Goal: Task Accomplishment & Management: Use online tool/utility

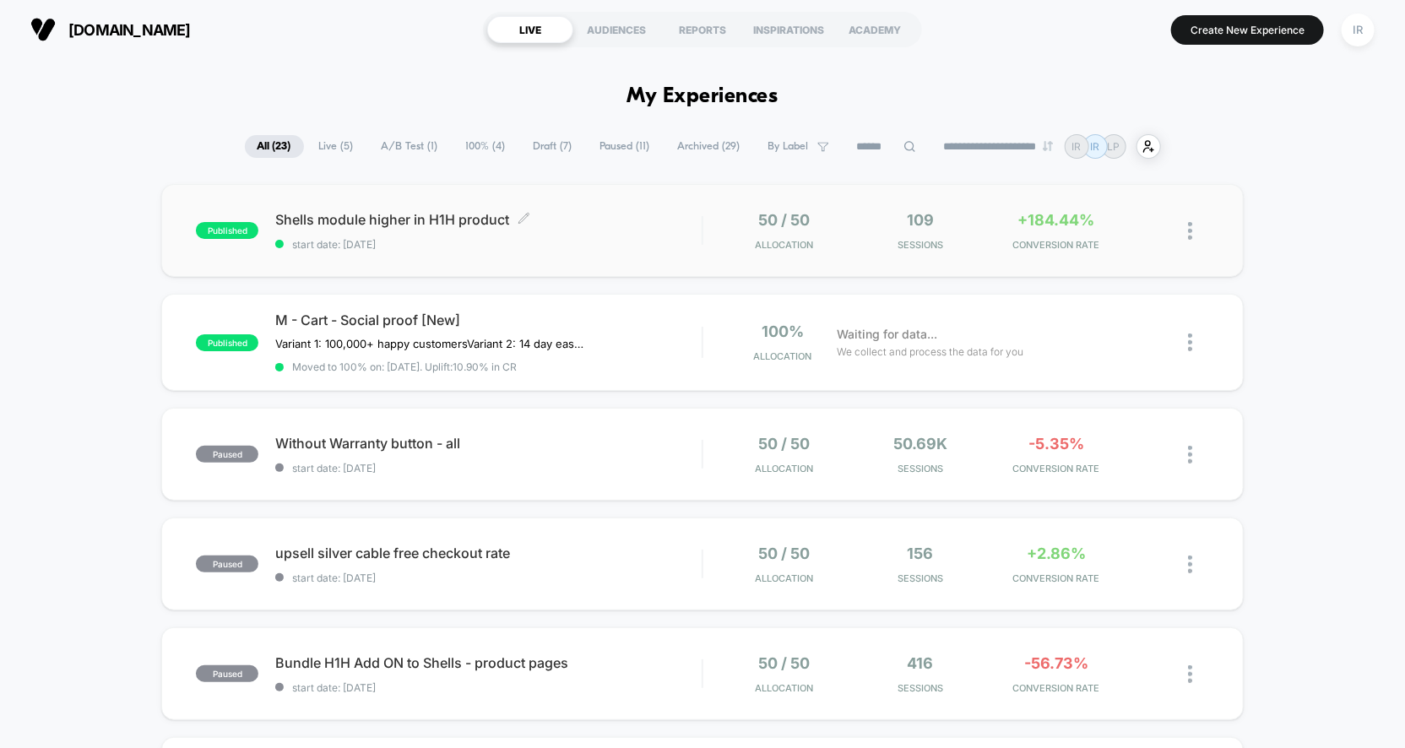
click at [611, 247] on span "start date: [DATE]" at bounding box center [488, 244] width 426 height 13
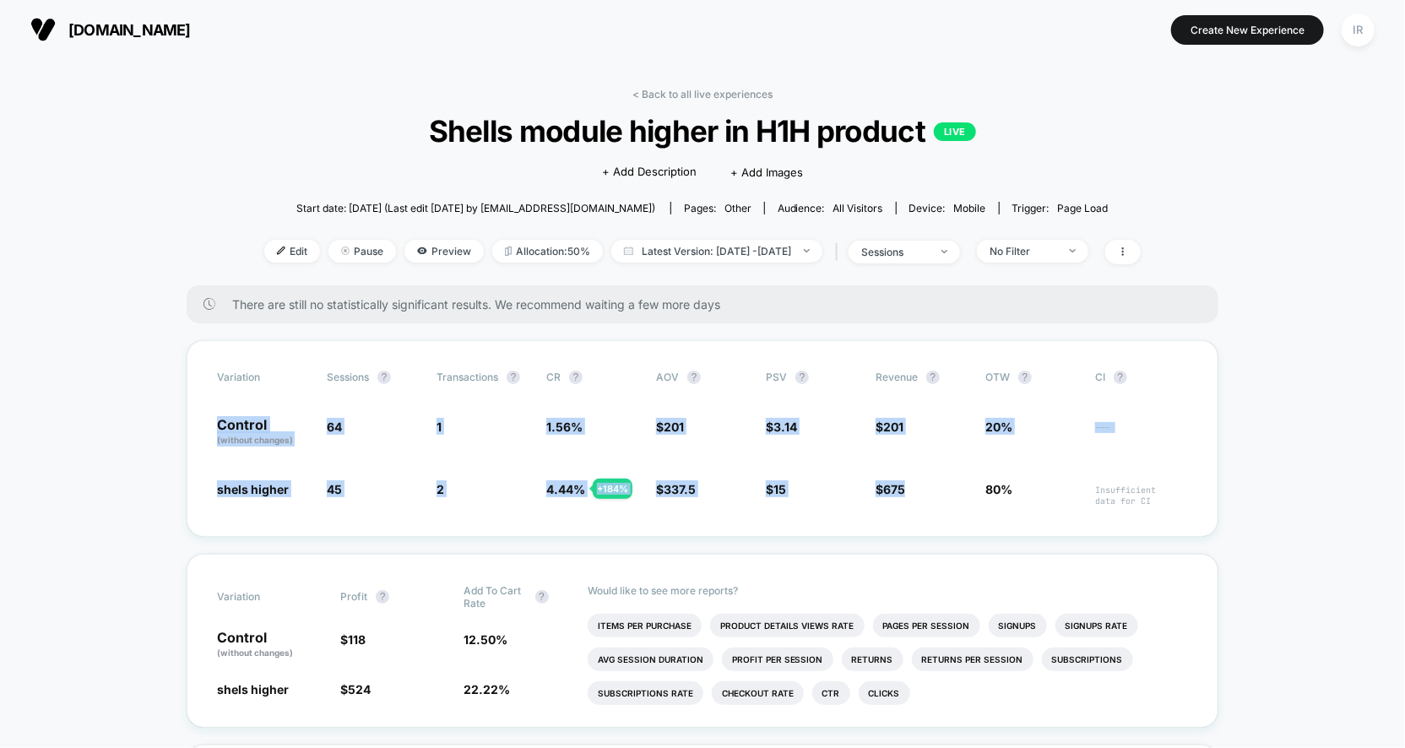
drag, startPoint x: 229, startPoint y: 414, endPoint x: 884, endPoint y: 541, distance: 667.4
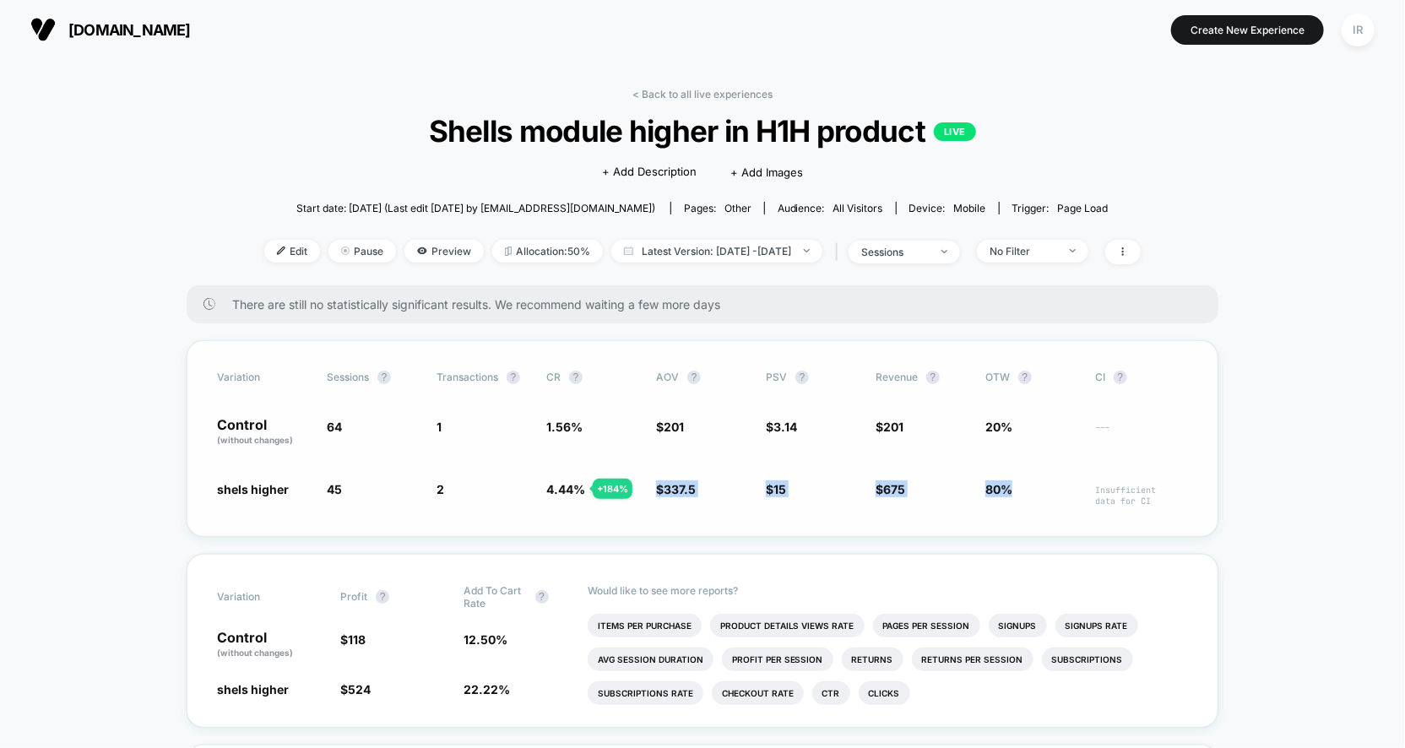
drag, startPoint x: 631, startPoint y: 485, endPoint x: 1016, endPoint y: 496, distance: 386.0
click at [1016, 496] on div "shels higher 45 - 29.7 % 2 + 184 % 4.44 % + 184 % $ 337.5 + 67.9 % $ 15 + 378 %…" at bounding box center [702, 493] width 971 height 26
click at [1016, 496] on span "80%" at bounding box center [1031, 493] width 93 height 26
click at [810, 372] on span "PSV ?" at bounding box center [812, 378] width 93 height 14
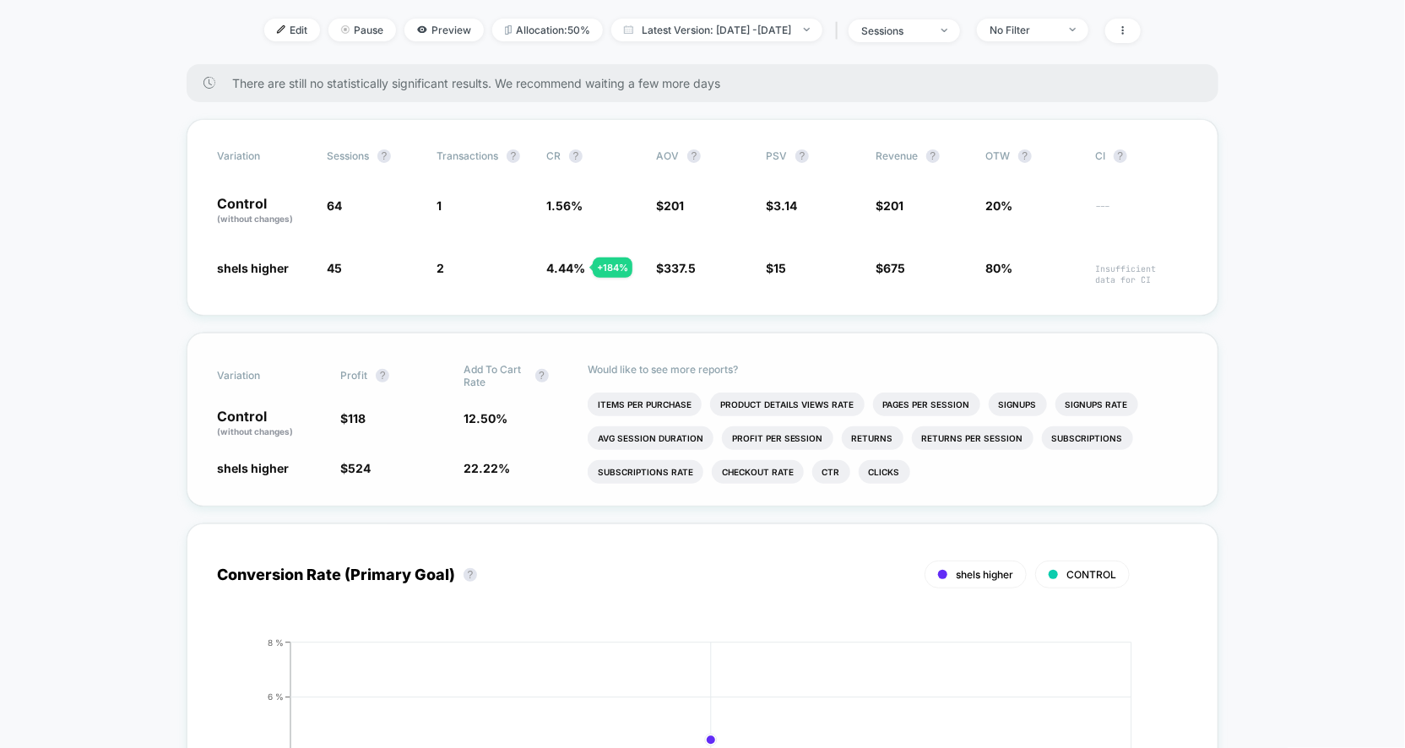
scroll to position [300, 0]
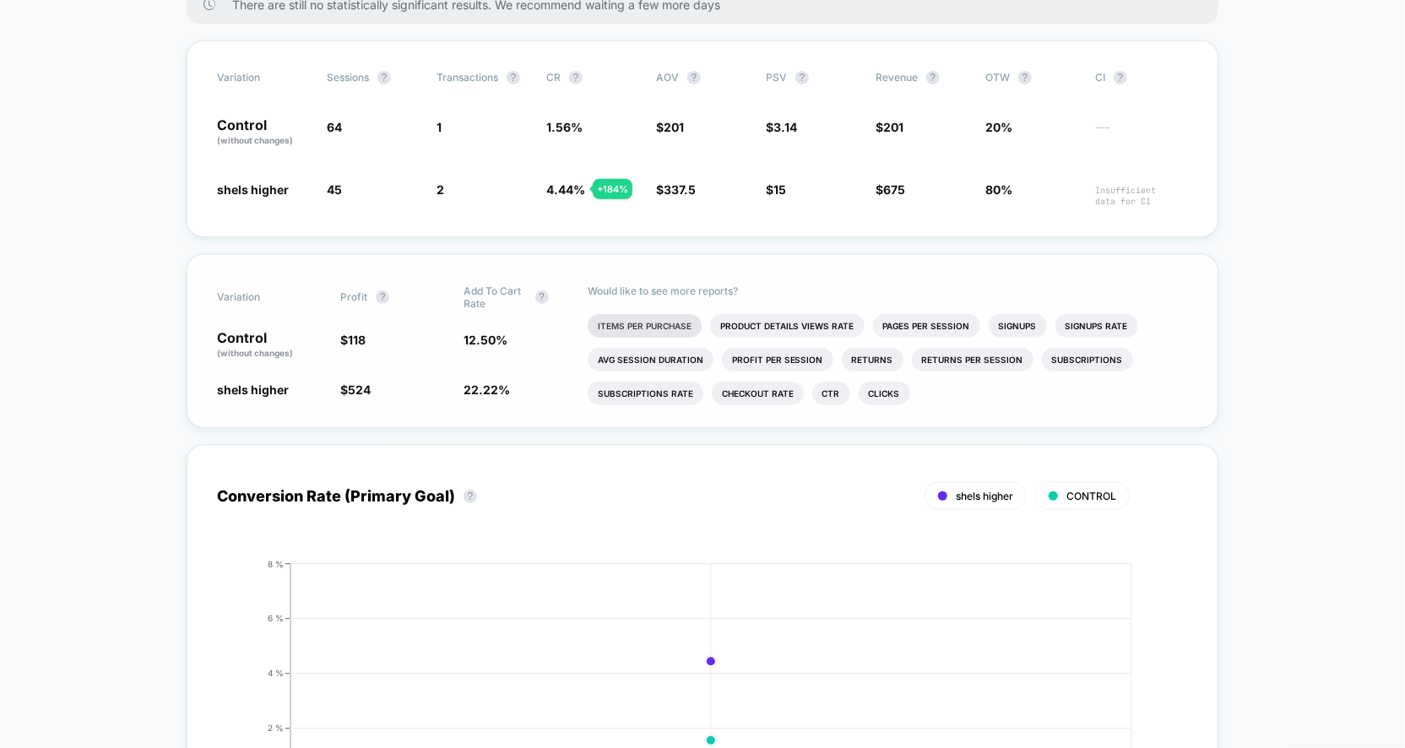
click at [680, 333] on li "Items Per Purchase" at bounding box center [645, 326] width 114 height 24
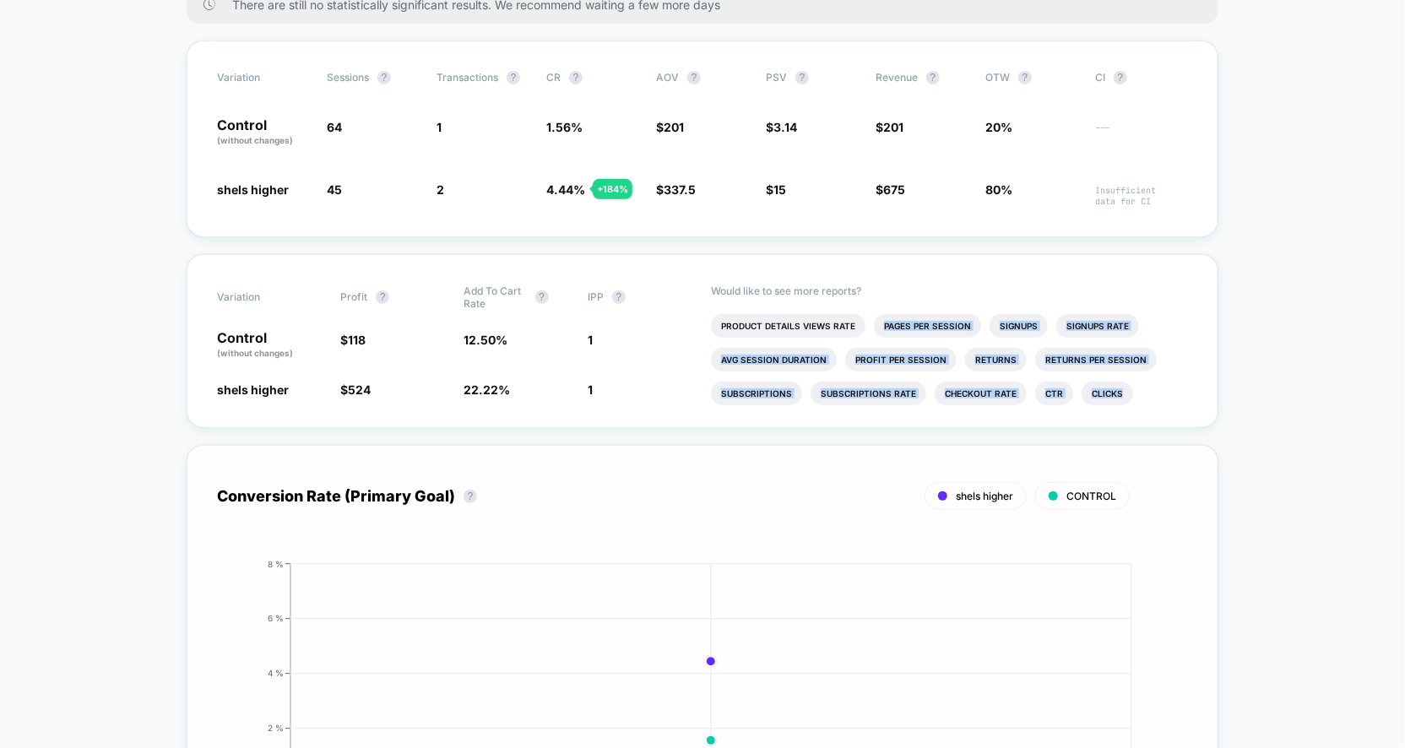
scroll to position [7, 0]
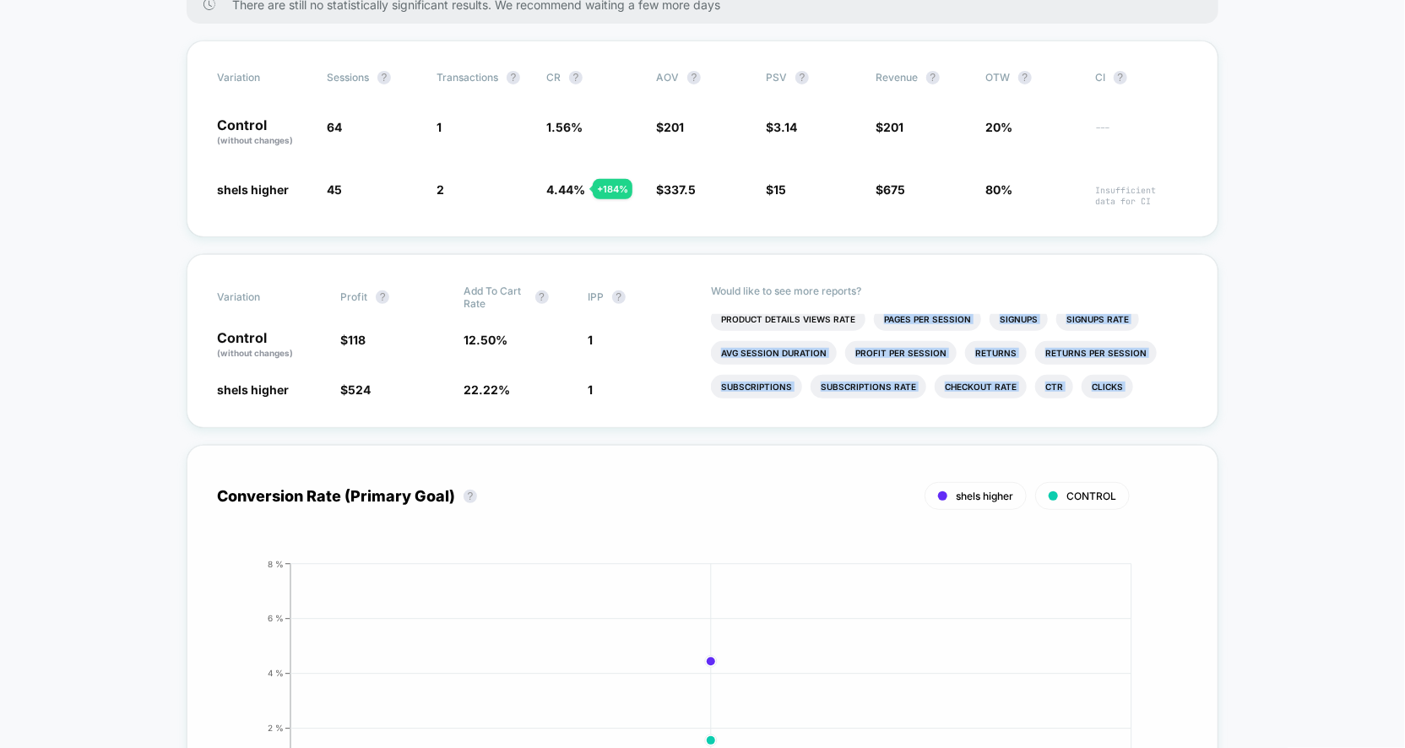
drag, startPoint x: 801, startPoint y: 332, endPoint x: 799, endPoint y: 474, distance: 142.7
click at [835, 324] on li "Product Details Views Rate" at bounding box center [788, 319] width 154 height 24
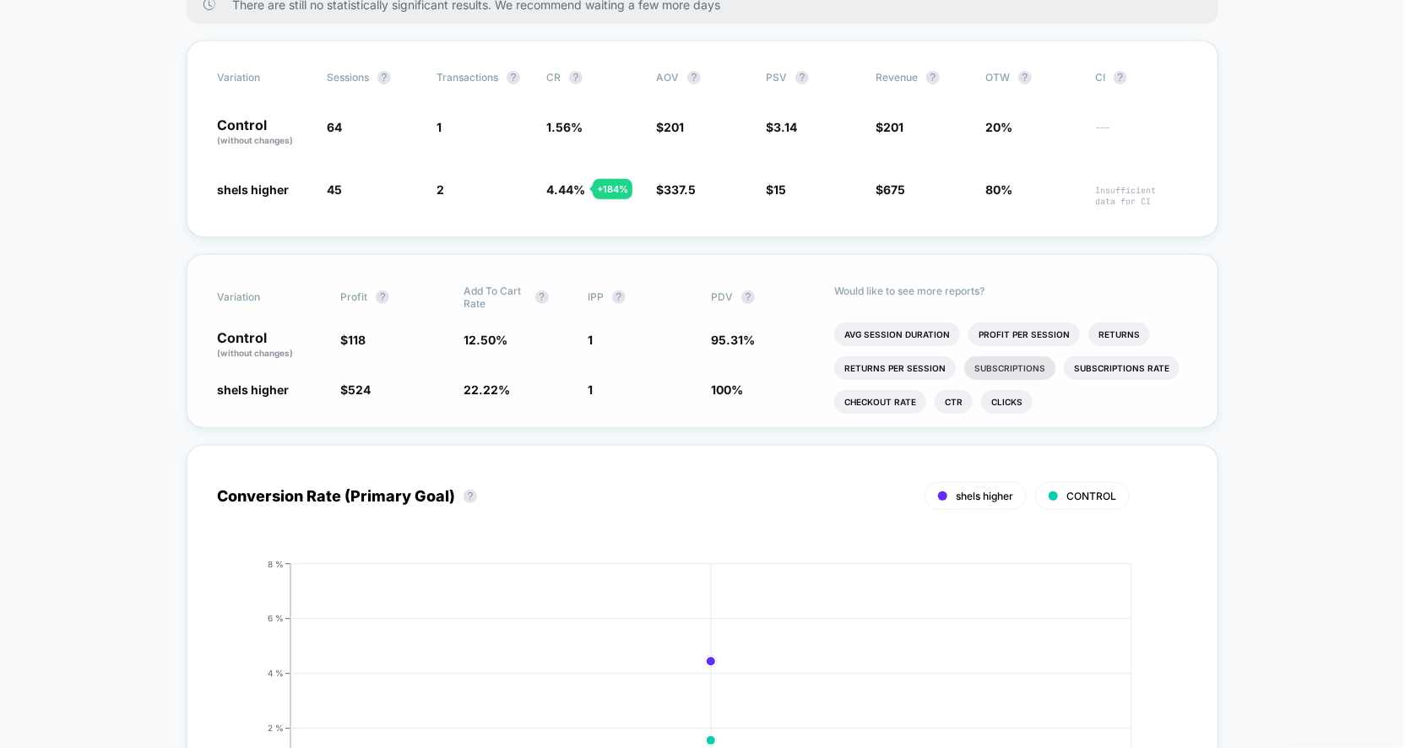
scroll to position [40, 0]
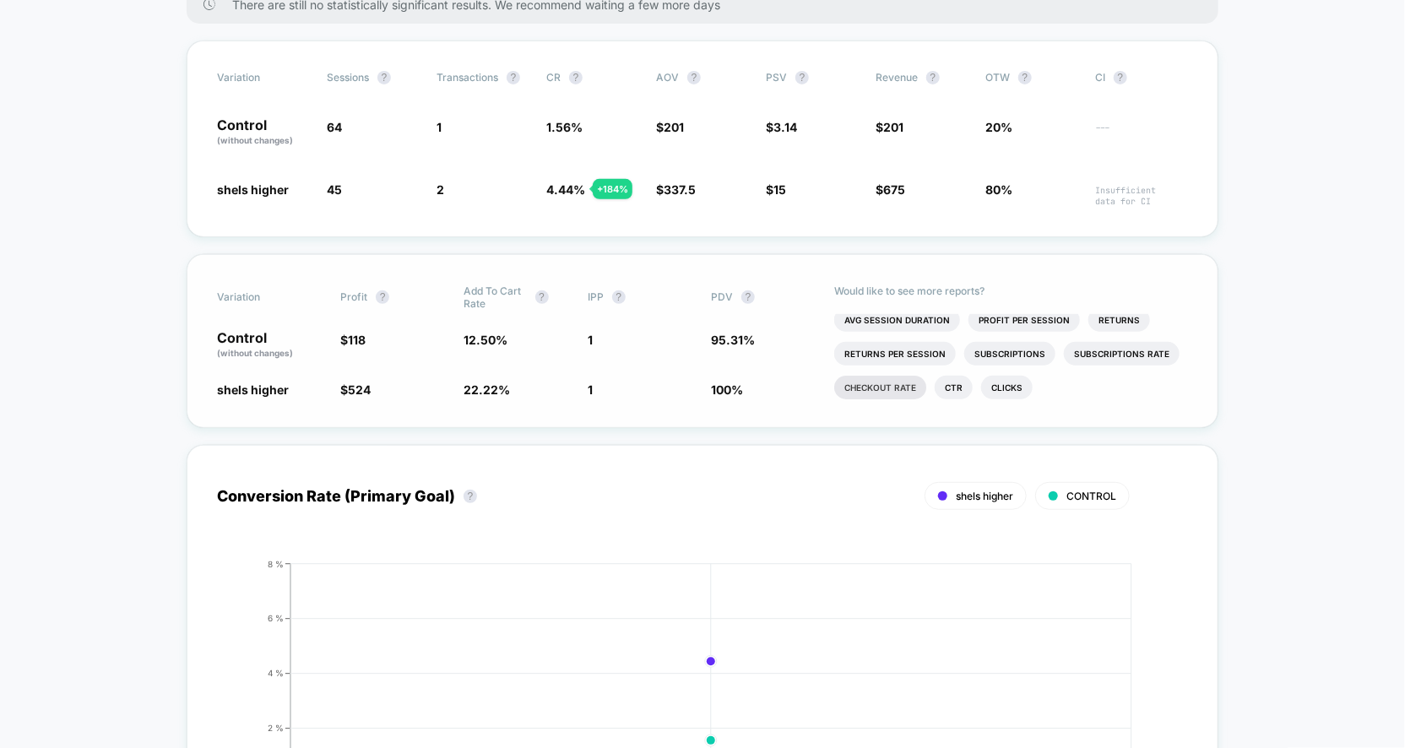
click at [891, 385] on li "Checkout Rate" at bounding box center [880, 388] width 92 height 24
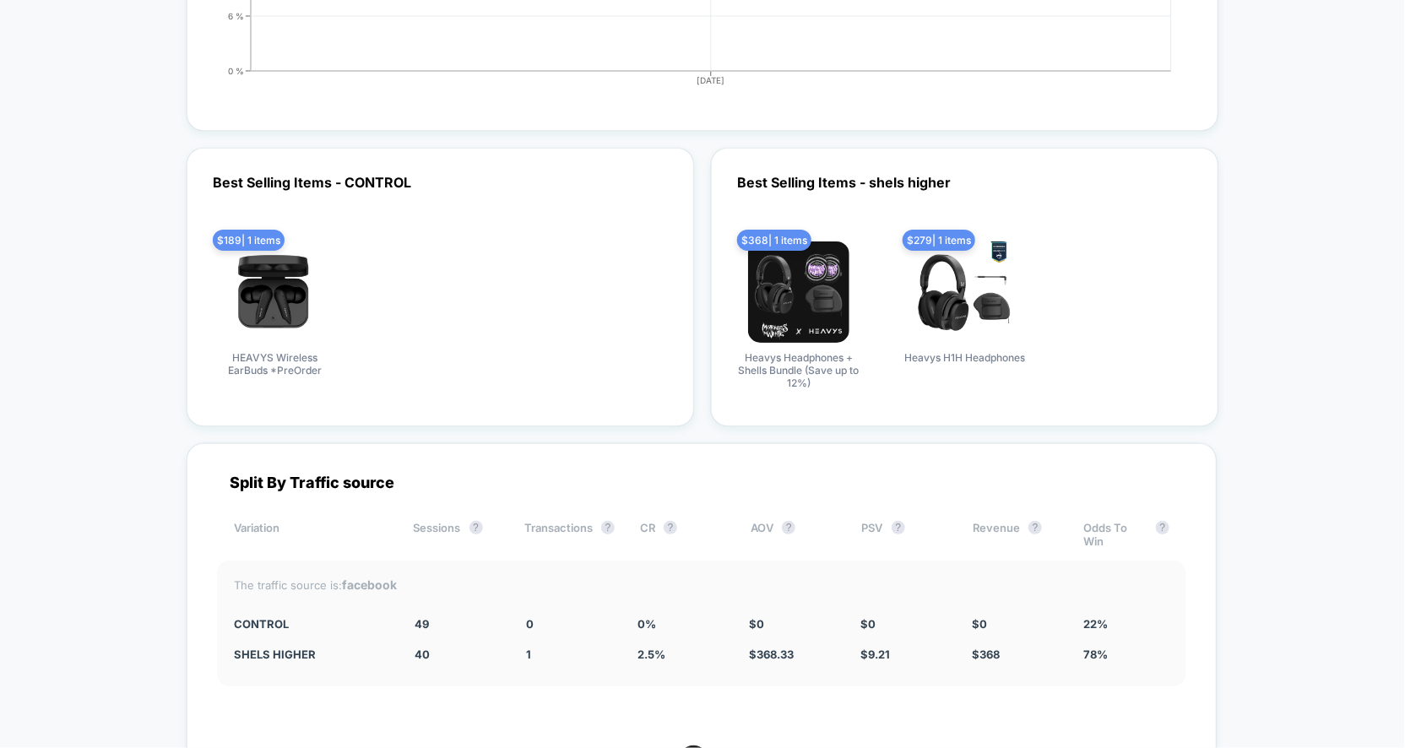
scroll to position [4997, 0]
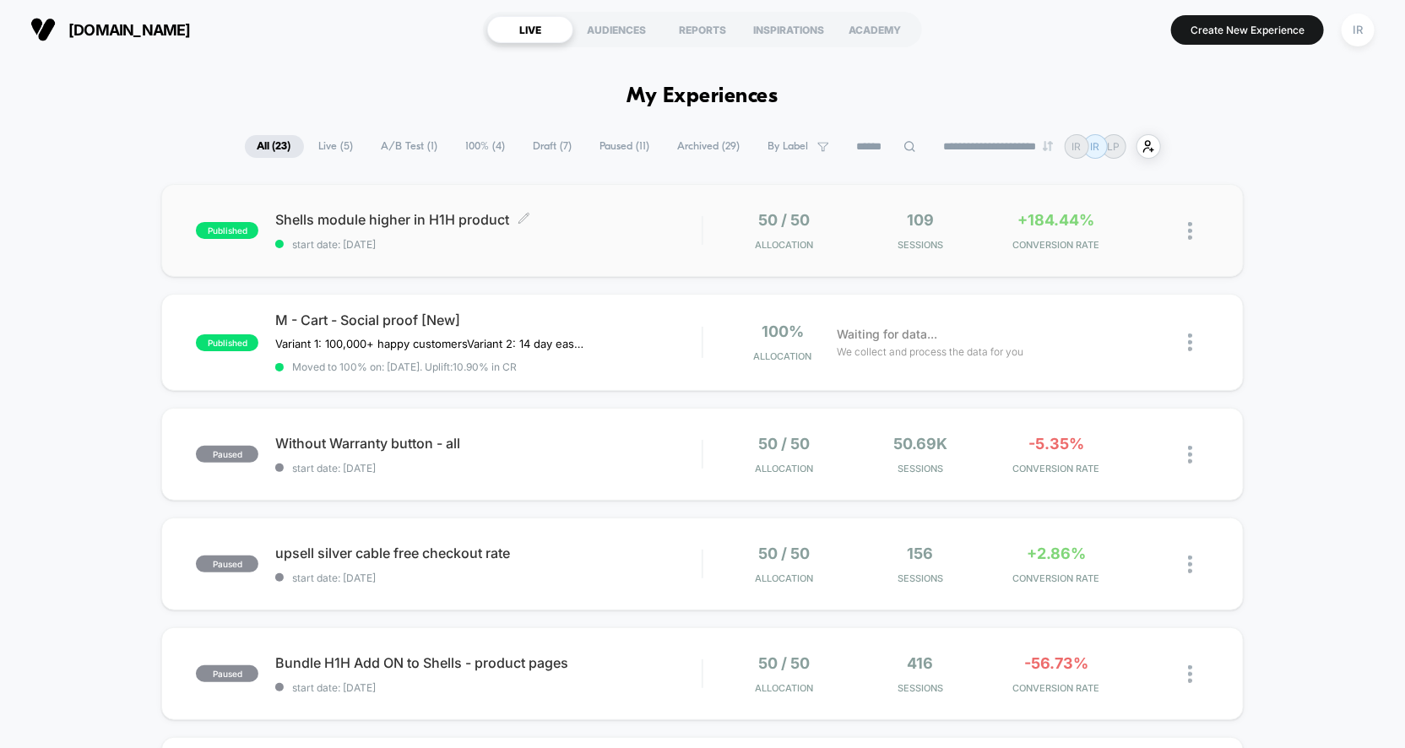
click at [613, 241] on span "start date: [DATE]" at bounding box center [488, 244] width 426 height 13
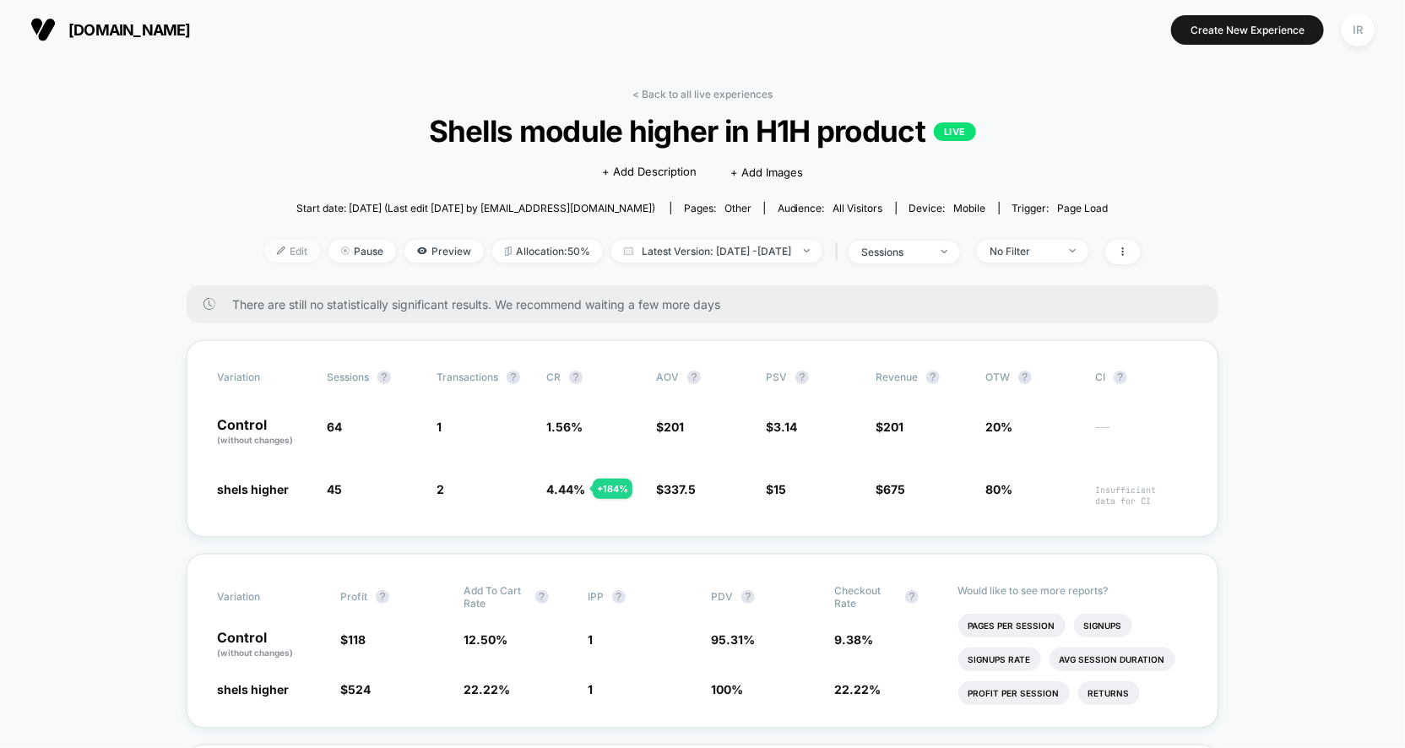
click at [264, 257] on span "Edit" at bounding box center [292, 251] width 56 height 23
